Goal: Transaction & Acquisition: Obtain resource

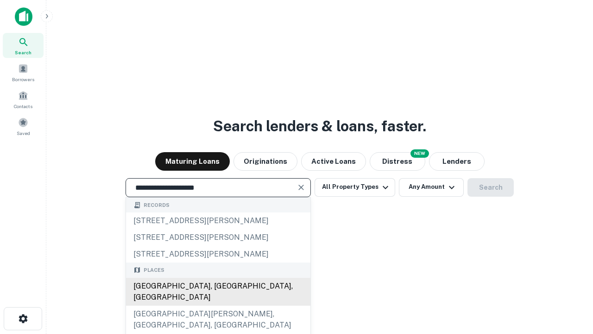
click at [218, 305] on div "Santa Monica, CA, USA" at bounding box center [218, 292] width 184 height 28
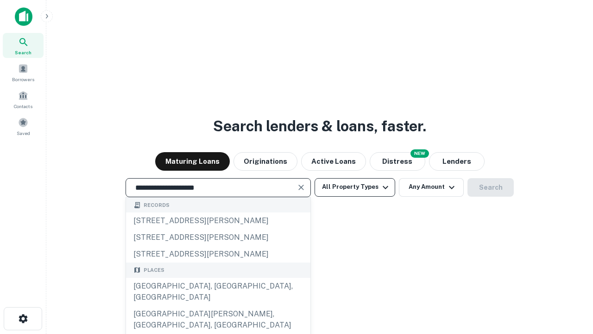
type input "**********"
click at [355, 187] on button "All Property Types" at bounding box center [355, 187] width 81 height 19
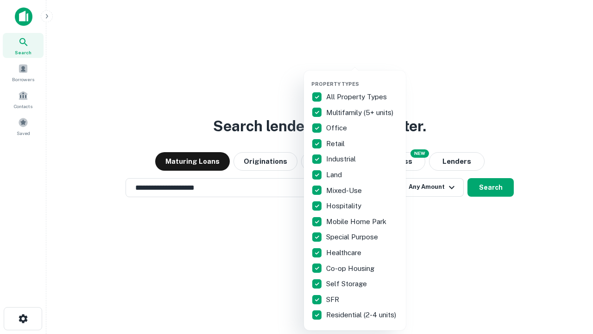
click at [363, 78] on button "button" at bounding box center [363, 78] width 102 height 0
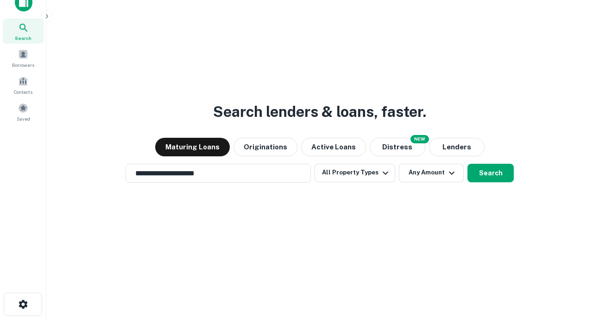
scroll to position [6, 112]
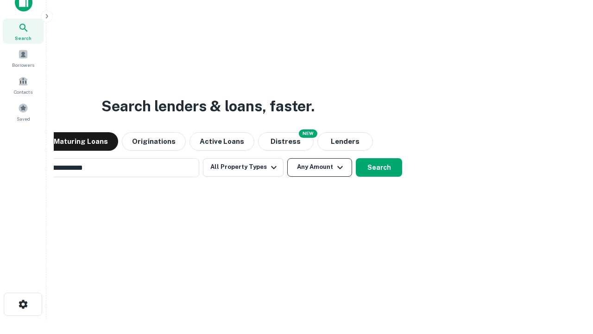
click at [287, 158] on button "Any Amount" at bounding box center [319, 167] width 65 height 19
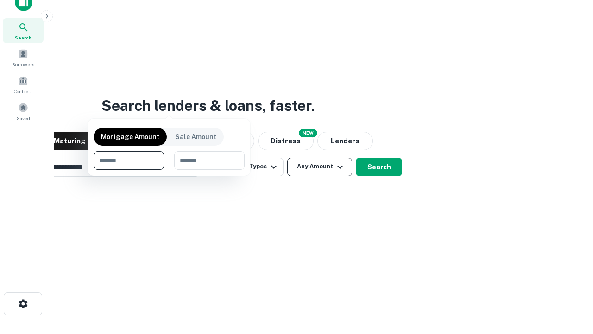
scroll to position [67, 262]
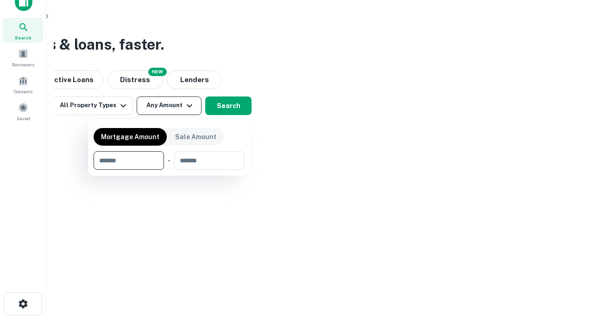
type input "*******"
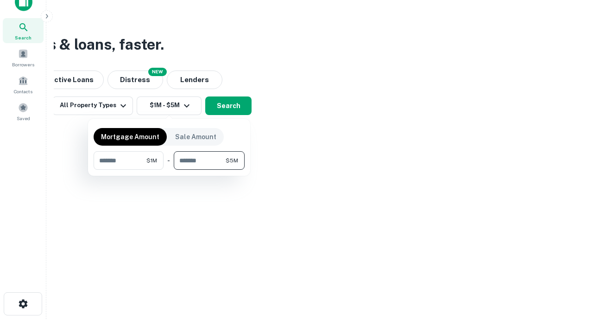
type input "*******"
click at [169, 170] on button "button" at bounding box center [169, 170] width 151 height 0
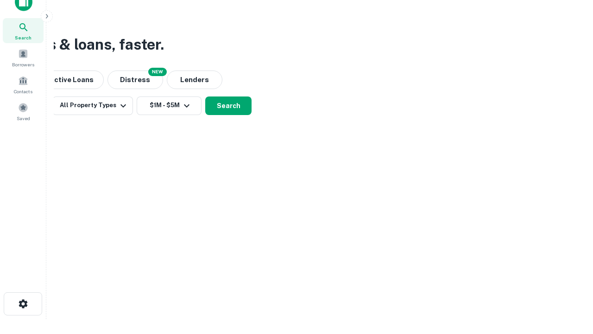
scroll to position [6, 171]
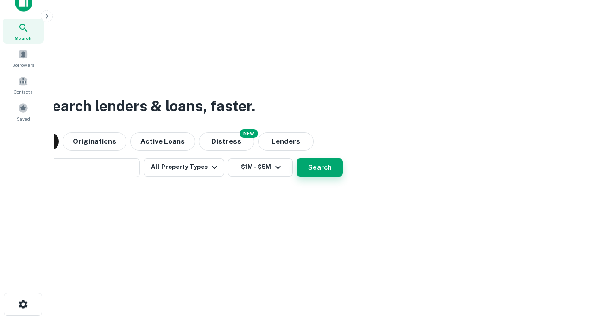
click at [297, 158] on button "Search" at bounding box center [320, 167] width 46 height 19
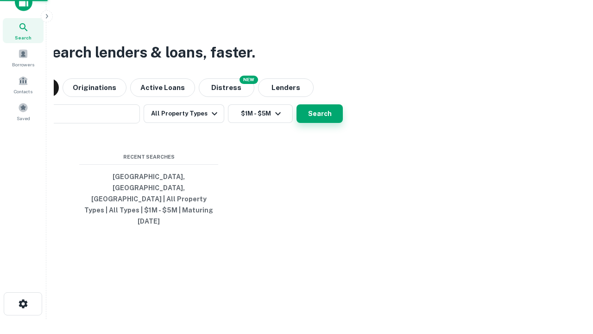
scroll to position [25, 262]
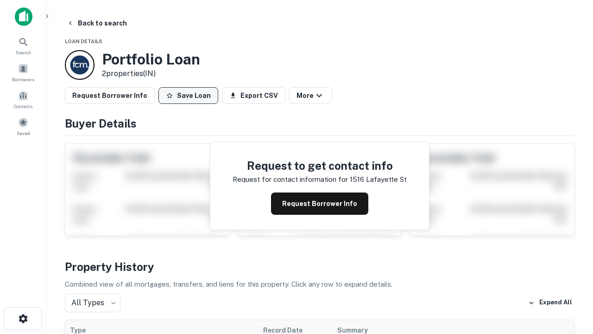
click at [188, 95] on button "Save Loan" at bounding box center [189, 95] width 60 height 17
click at [191, 95] on button "Save Loan" at bounding box center [189, 95] width 60 height 17
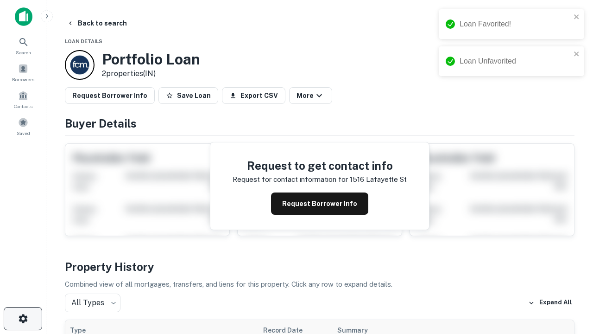
click at [23, 318] on icon "button" at bounding box center [23, 318] width 11 height 11
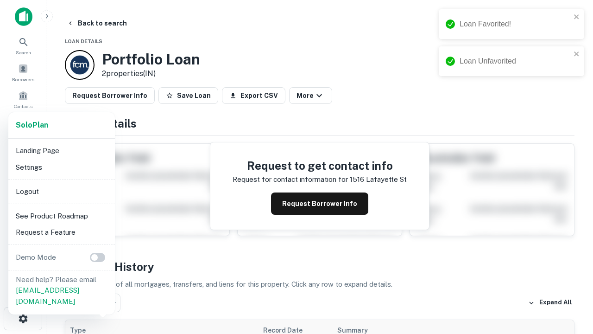
click at [61, 191] on li "Logout" at bounding box center [61, 191] width 99 height 17
